Goal: Check status: Check status

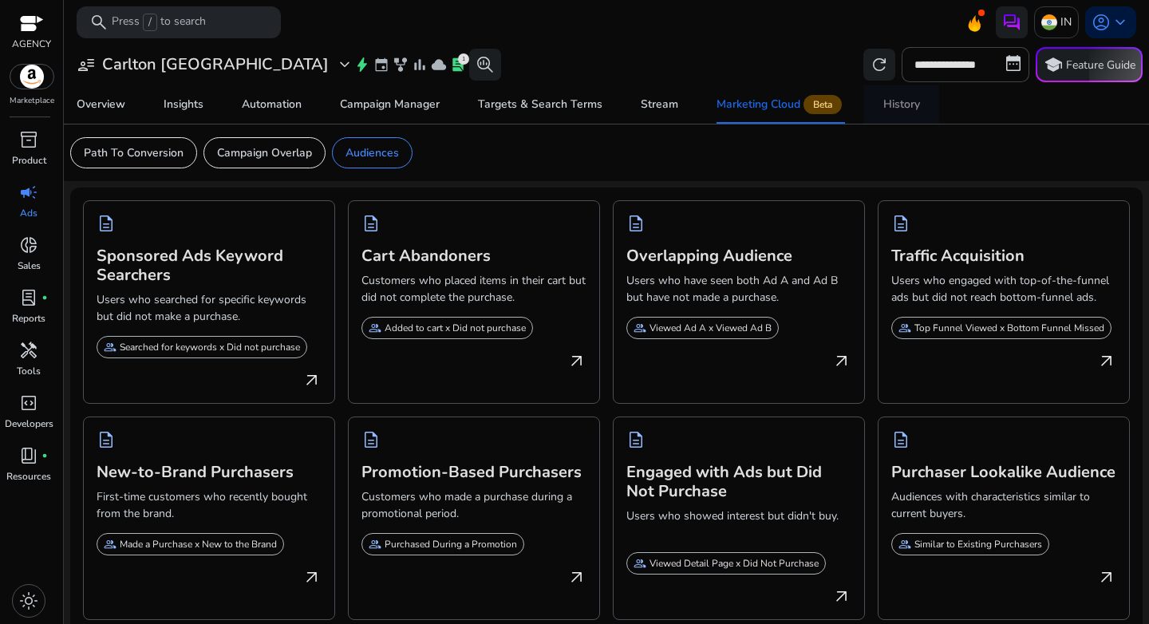
click at [903, 109] on div "History" at bounding box center [901, 104] width 37 height 11
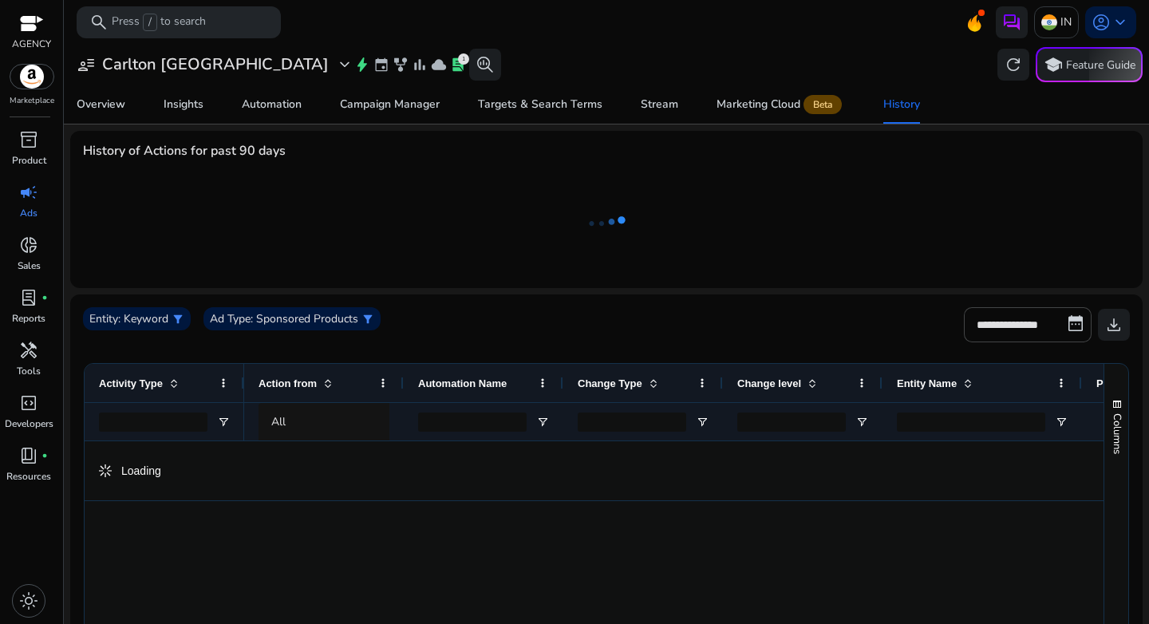
scroll to position [108, 0]
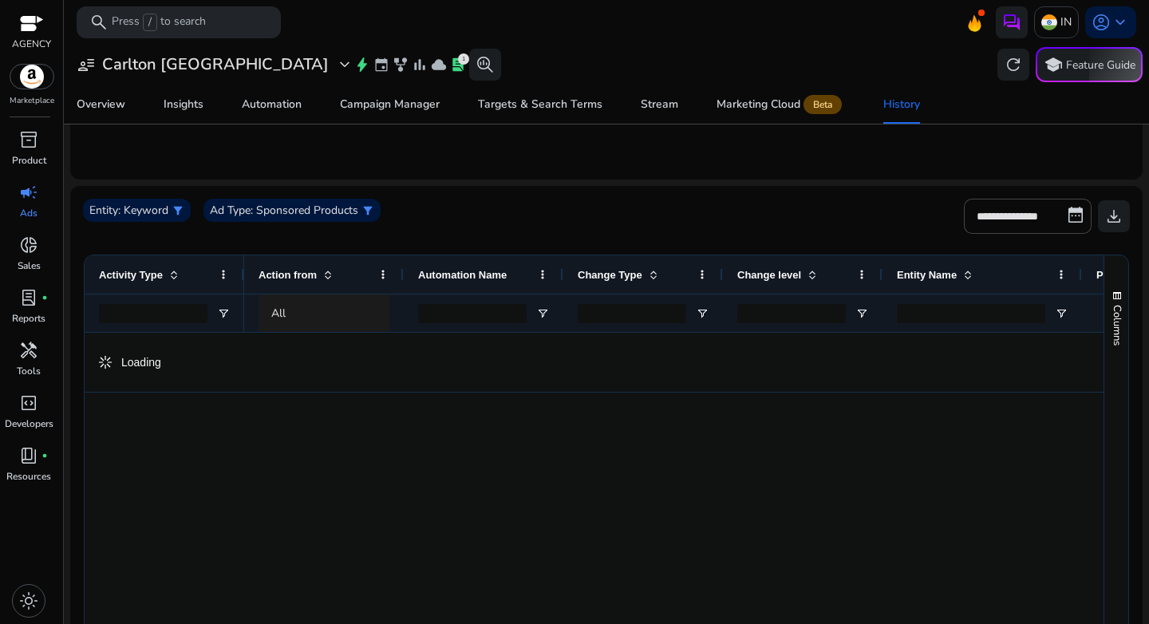
click at [328, 317] on div "All" at bounding box center [338, 314] width 134 height 18
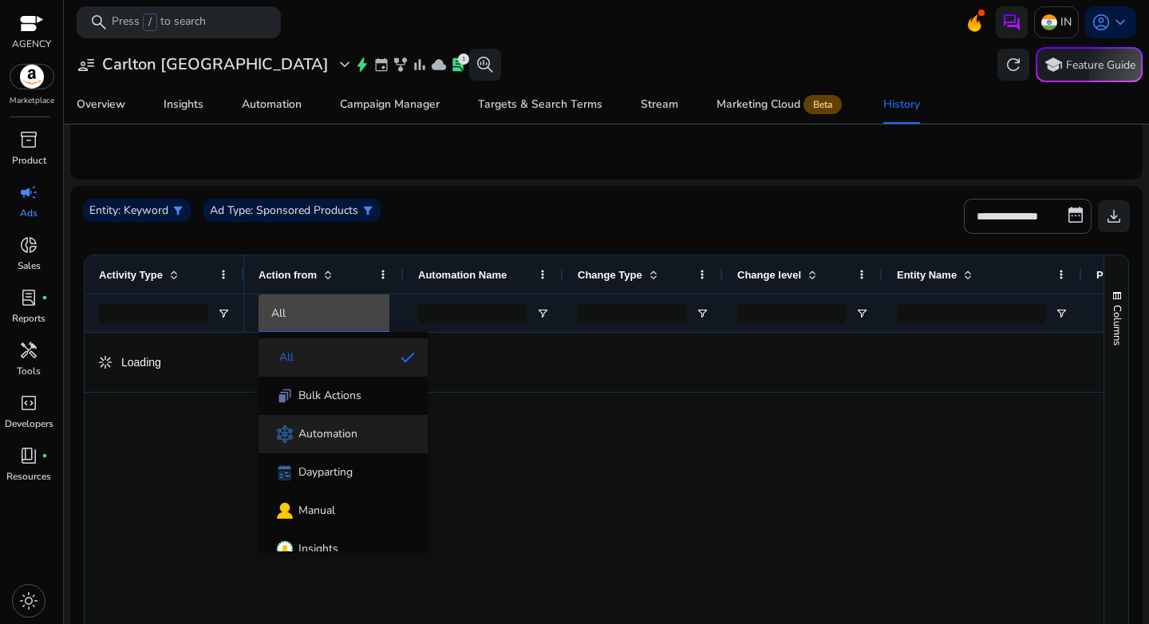
click at [337, 426] on span "Automation" at bounding box center [327, 434] width 59 height 16
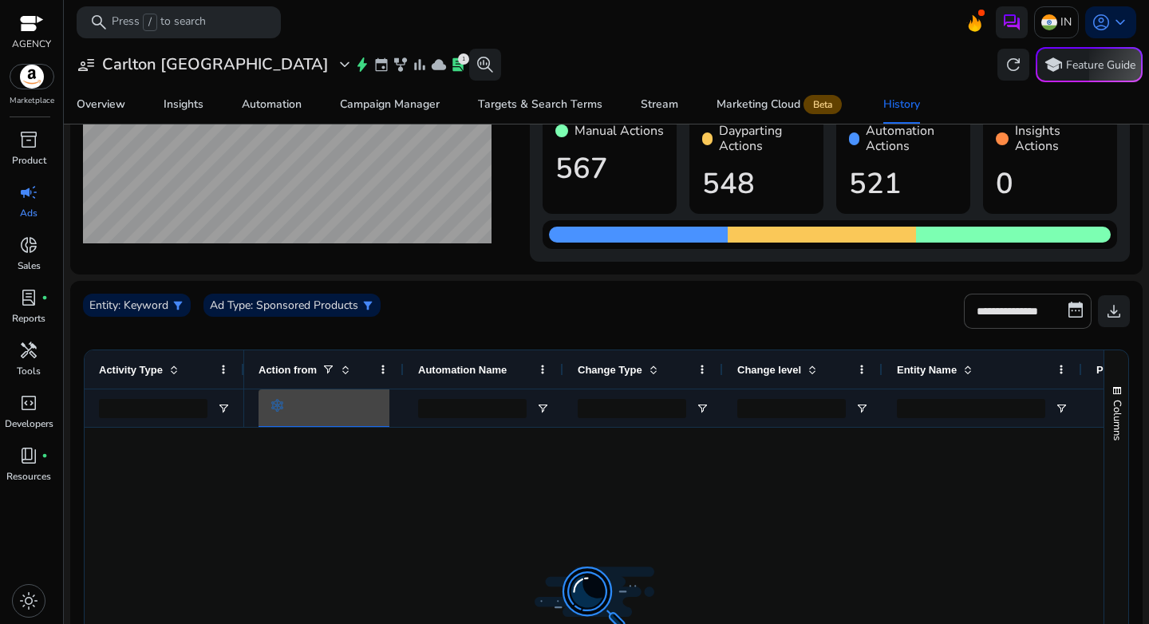
scroll to position [161, 0]
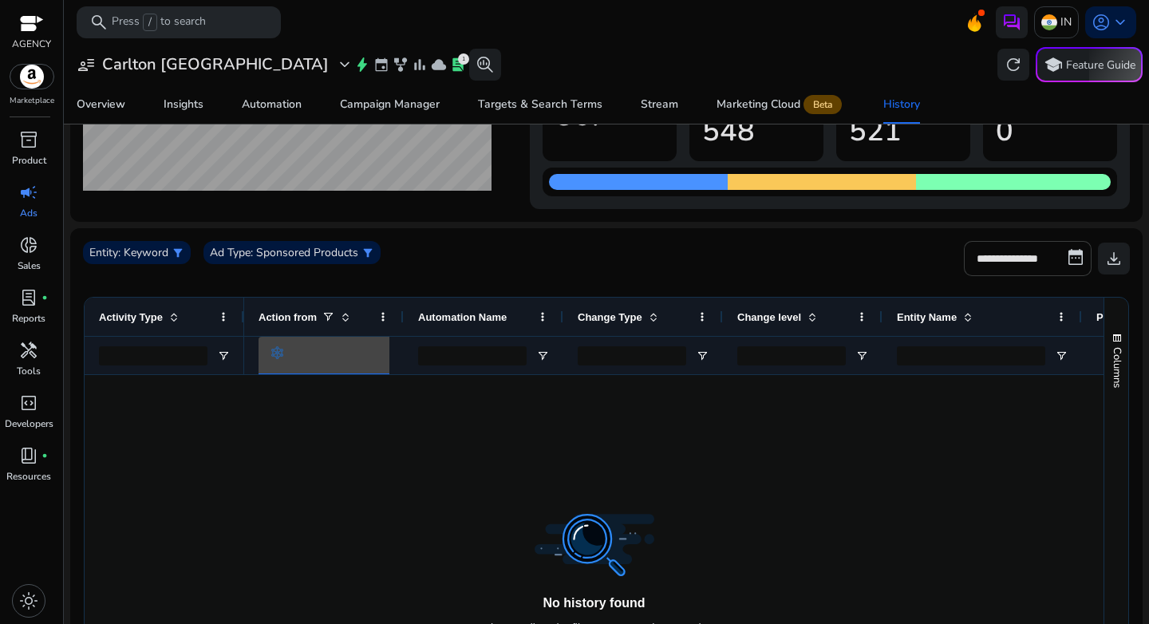
click at [1019, 263] on input "**********" at bounding box center [1028, 258] width 128 height 35
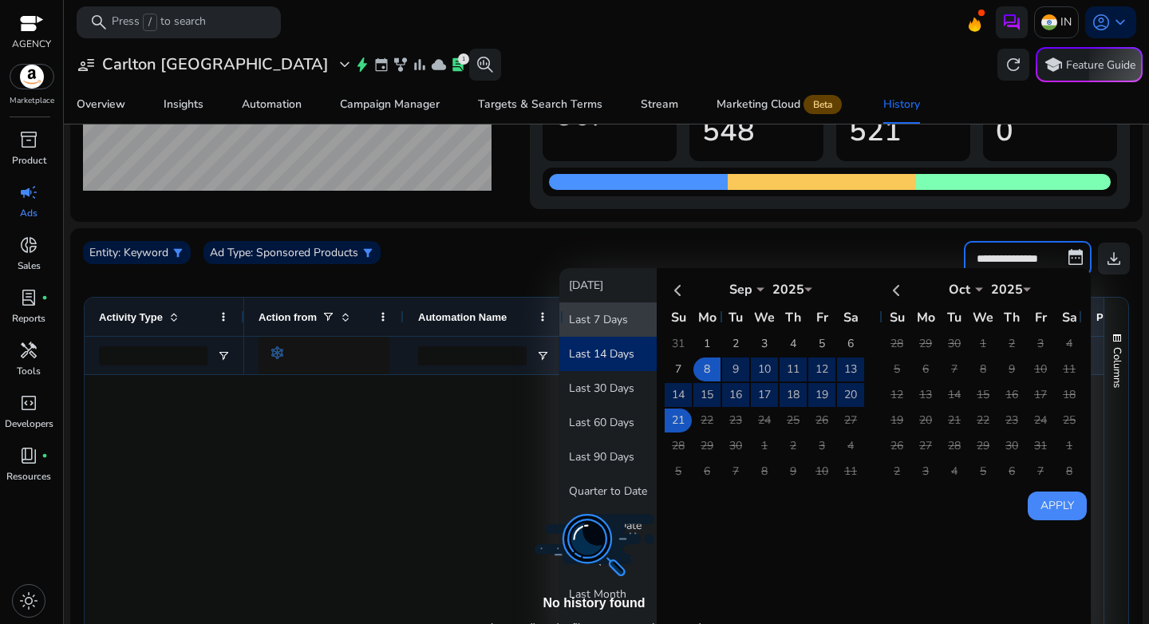
click at [607, 330] on button "Last 7 Days" at bounding box center [607, 319] width 97 height 34
type input "**********"
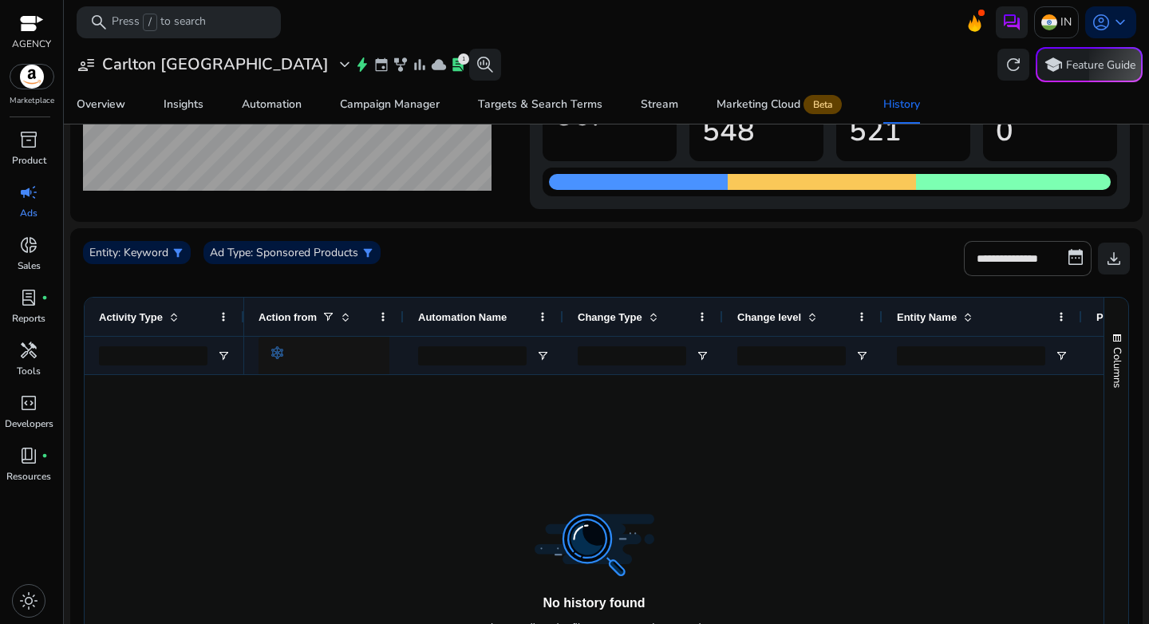
scroll to position [0, 0]
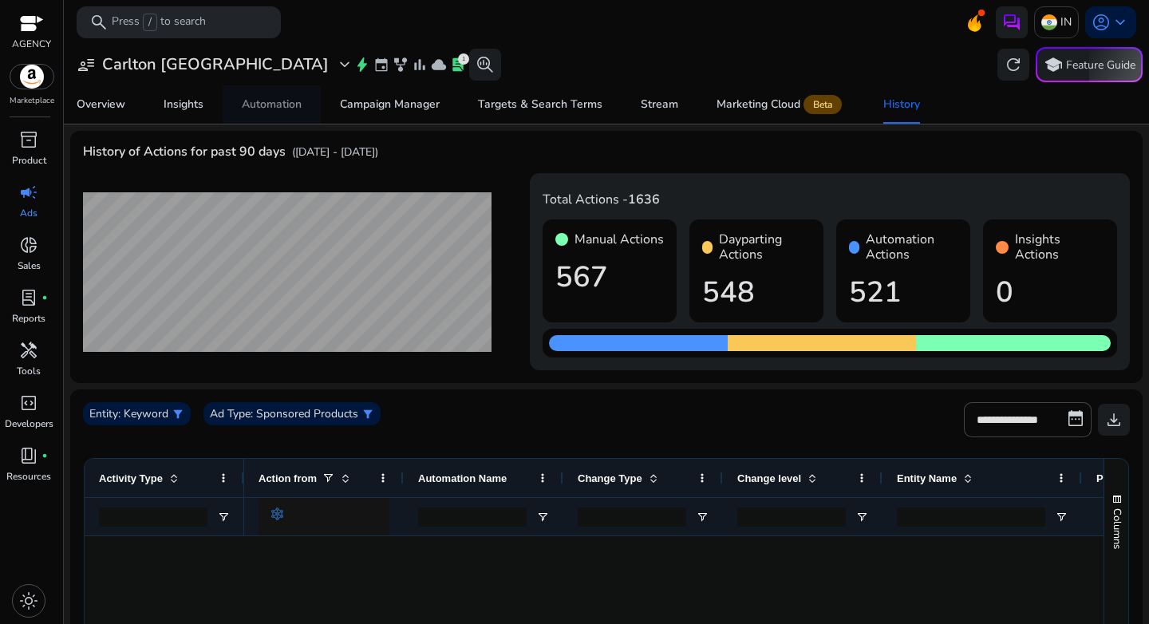
click at [272, 101] on div "Automation" at bounding box center [272, 104] width 60 height 11
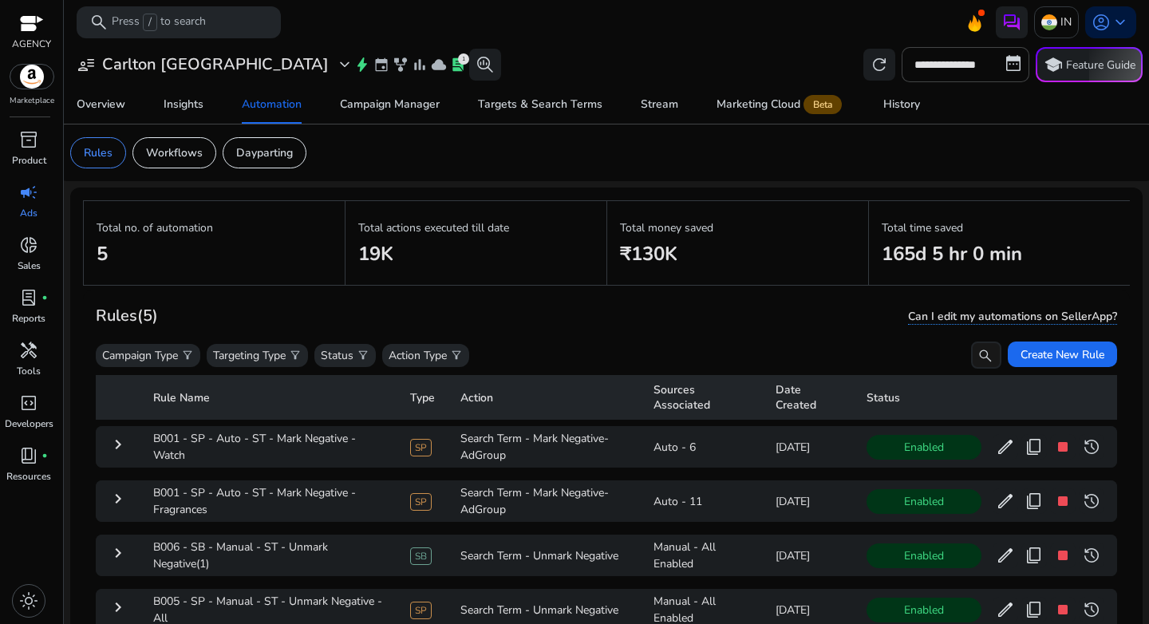
scroll to position [41, 0]
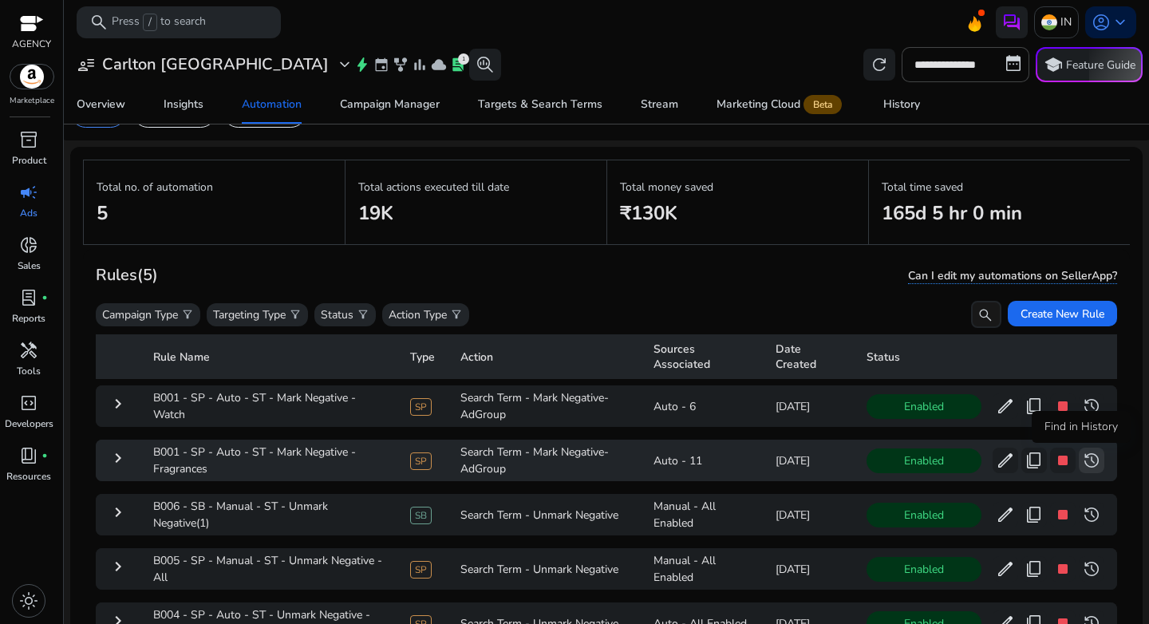
click at [1085, 463] on span "history" at bounding box center [1091, 460] width 19 height 19
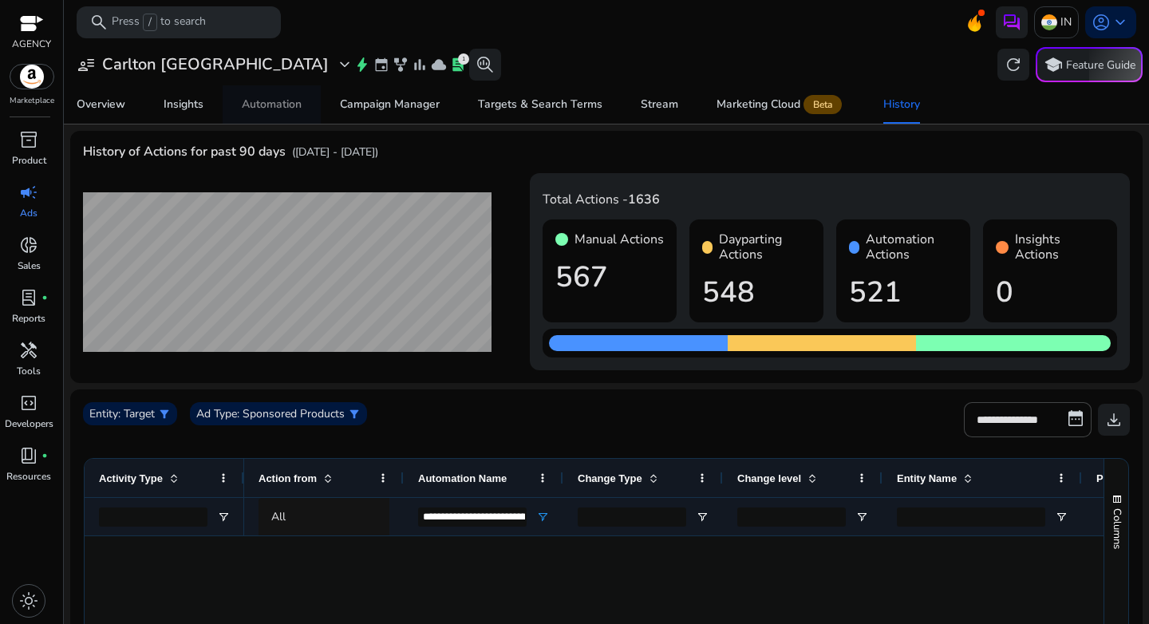
click at [269, 112] on span "Automation" at bounding box center [272, 104] width 60 height 38
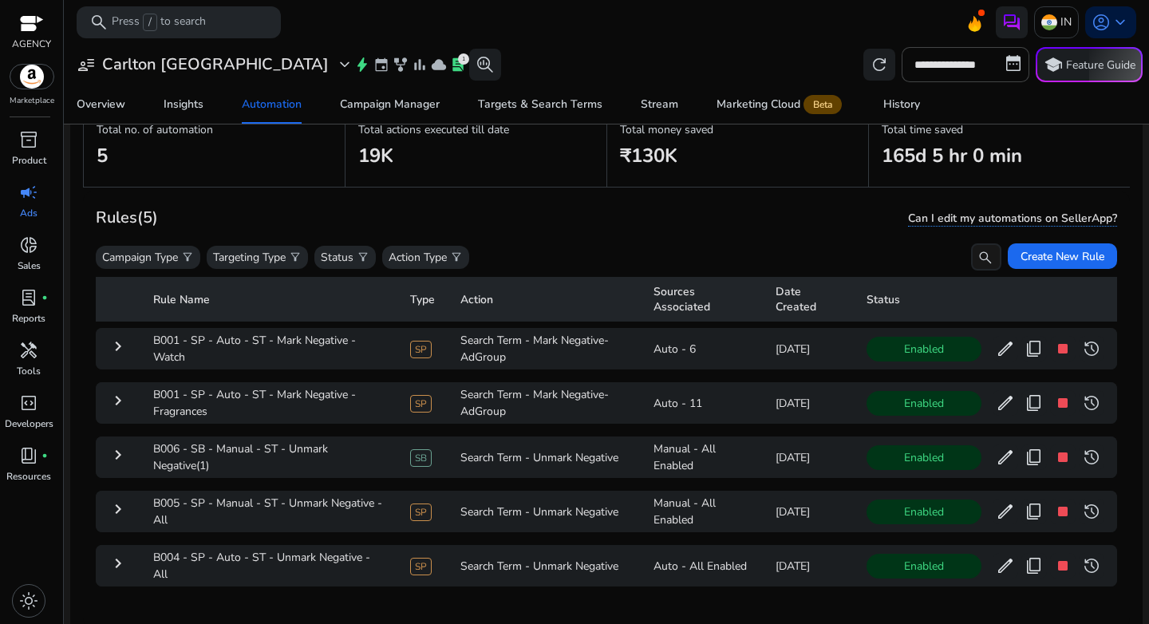
scroll to position [97, 0]
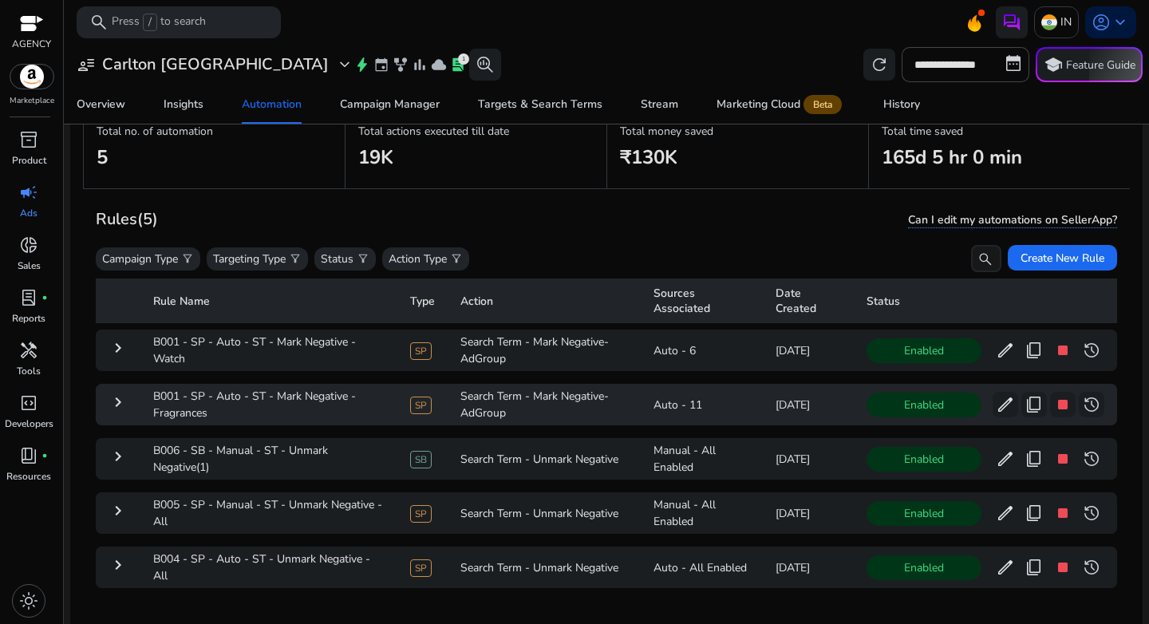
click at [114, 402] on mat-icon "keyboard_arrow_right" at bounding box center [117, 401] width 19 height 19
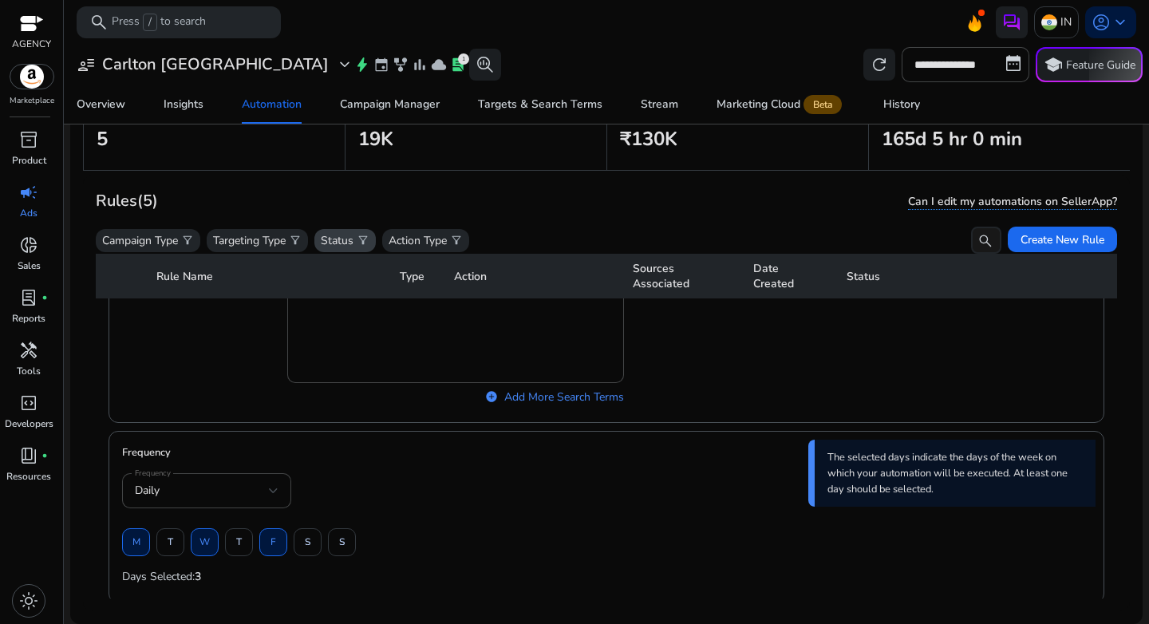
scroll to position [0, 0]
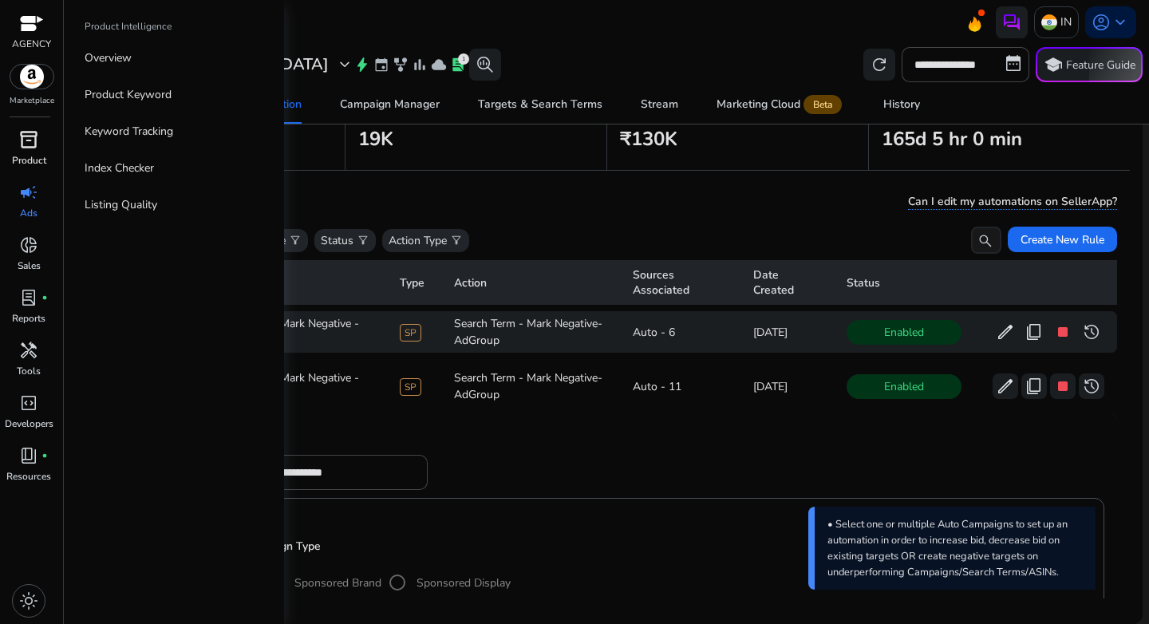
click at [22, 140] on span "inventory_2" at bounding box center [28, 139] width 19 height 19
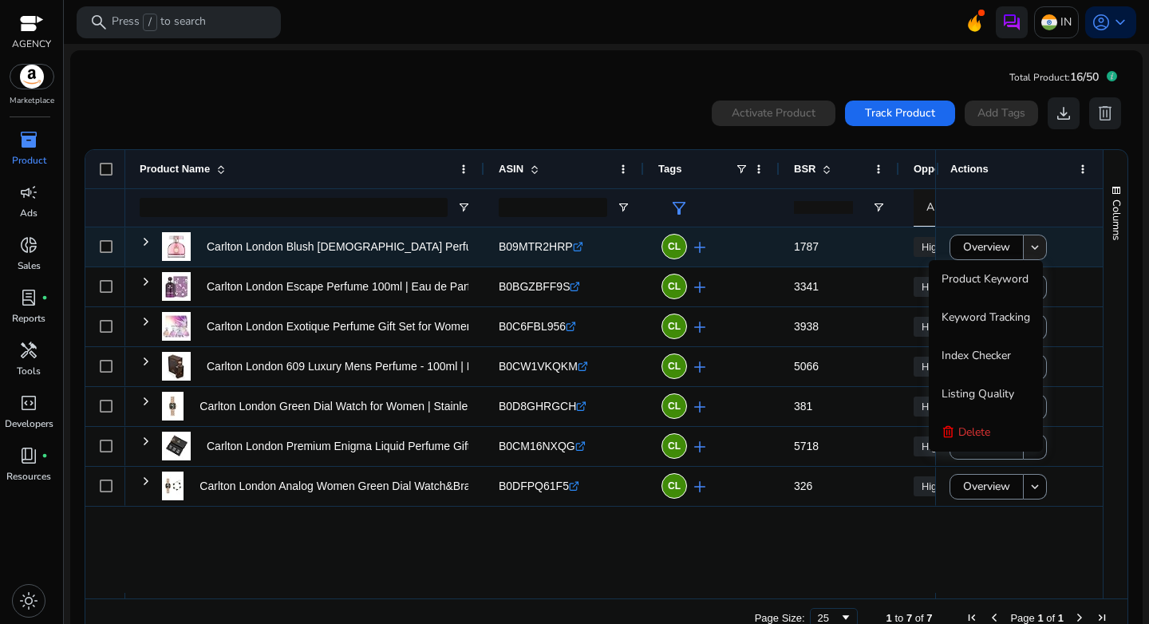
click at [1027, 249] on mat-icon "keyboard_arrow_down" at bounding box center [1034, 247] width 14 height 14
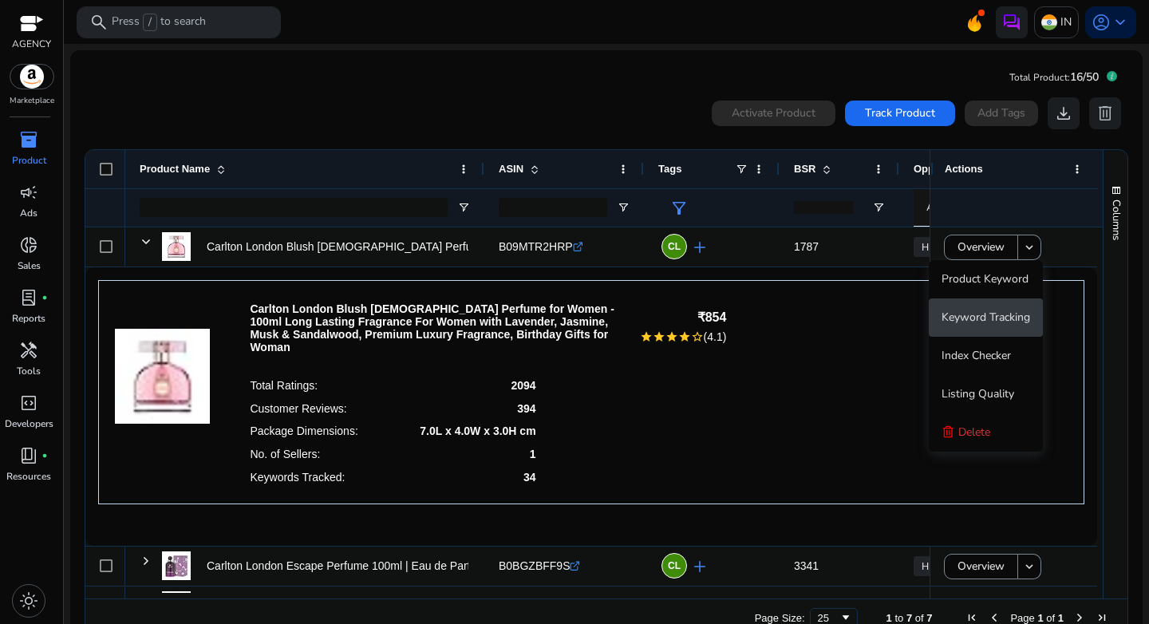
click at [992, 315] on span "Keyword Tracking" at bounding box center [985, 316] width 89 height 15
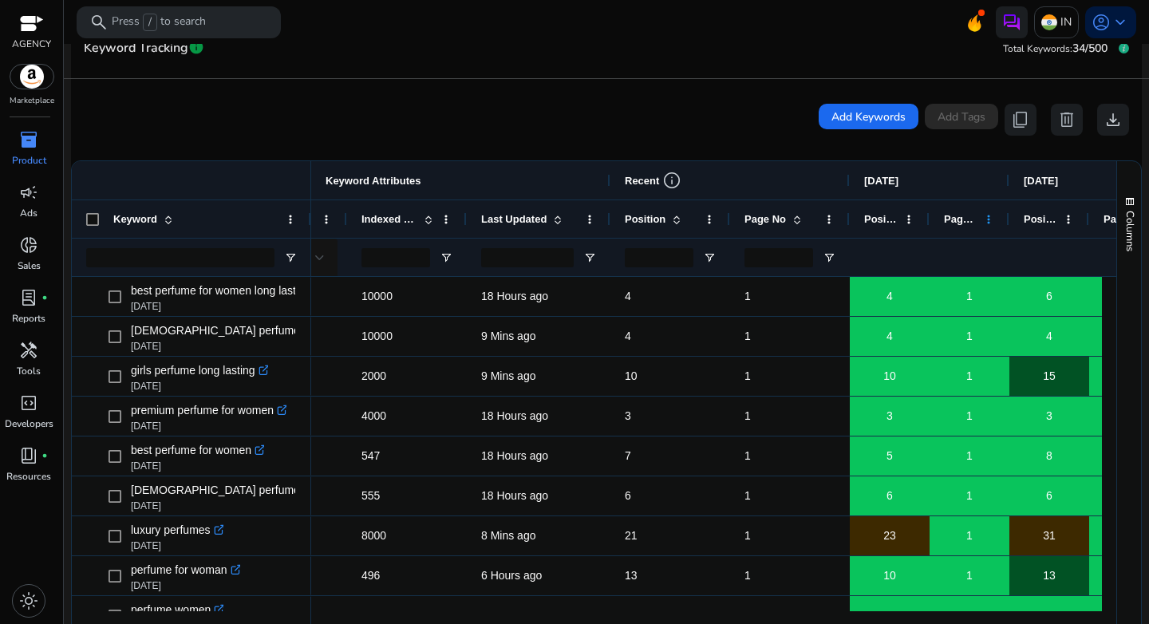
click at [990, 219] on span at bounding box center [988, 219] width 13 height 13
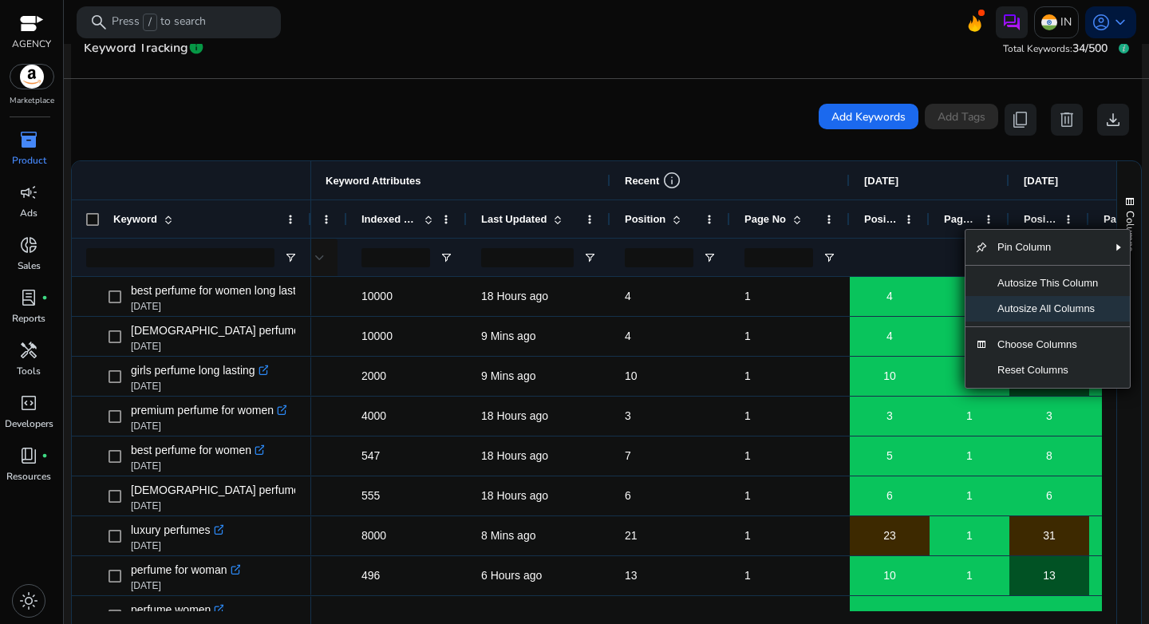
click at [1024, 308] on span "Autosize All Columns" at bounding box center [1047, 309] width 120 height 26
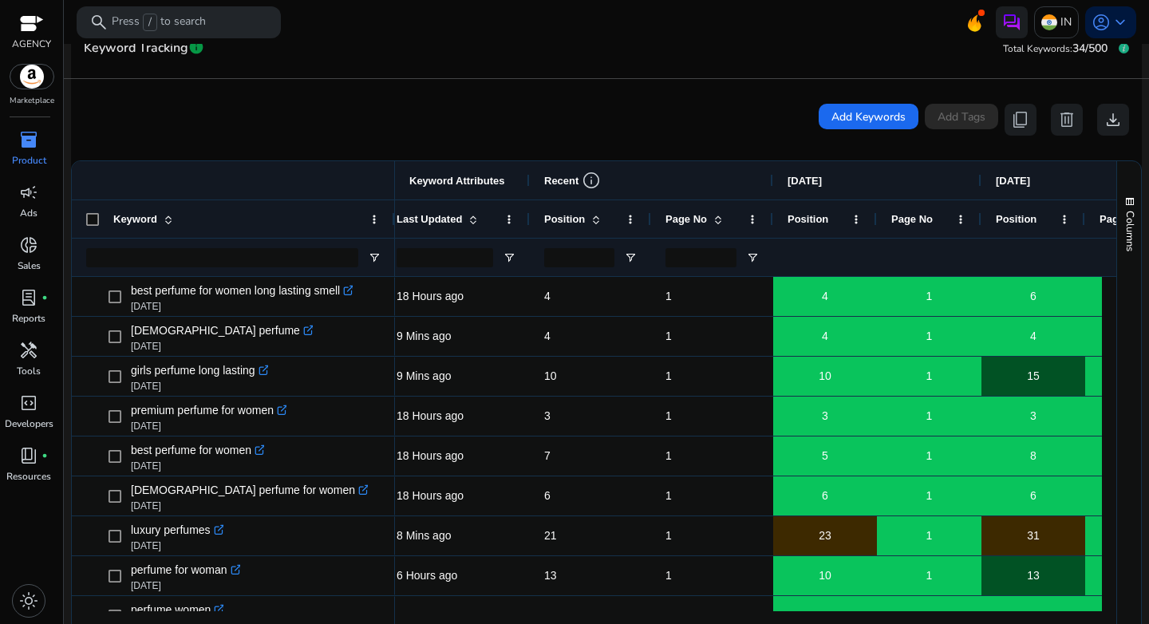
click at [719, 223] on span at bounding box center [717, 219] width 13 height 13
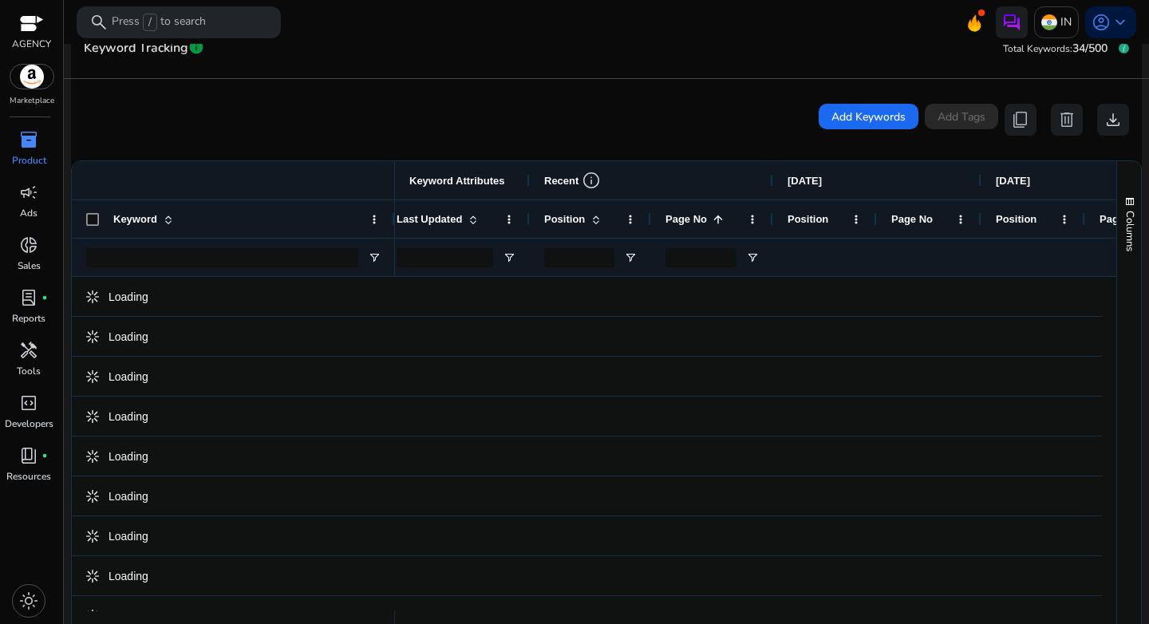
click at [719, 223] on span at bounding box center [717, 219] width 13 height 13
